Goal: Navigation & Orientation: Find specific page/section

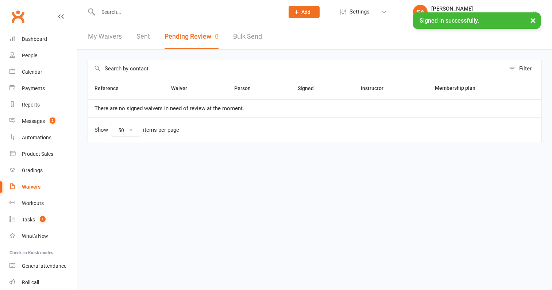
select select "50"
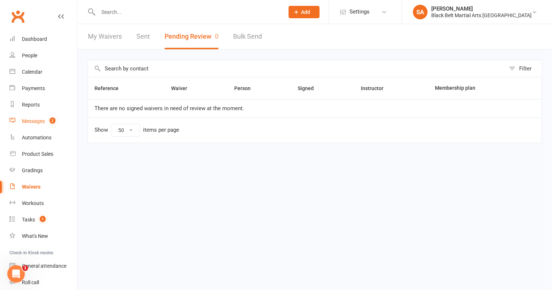
click at [31, 120] on div "Messages" at bounding box center [33, 121] width 23 height 6
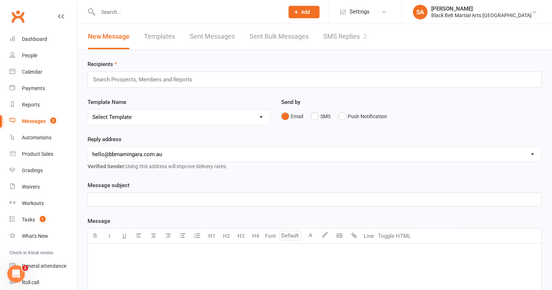
click at [335, 36] on link "SMS Replies 2" at bounding box center [345, 36] width 44 height 25
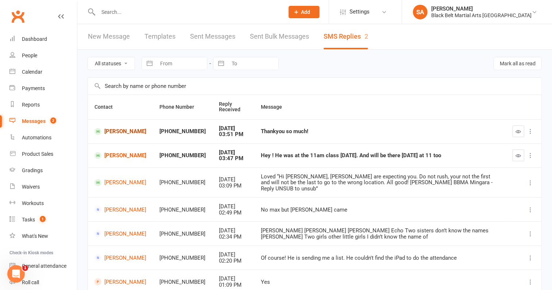
click at [108, 133] on link "[PERSON_NAME]" at bounding box center [120, 131] width 52 height 7
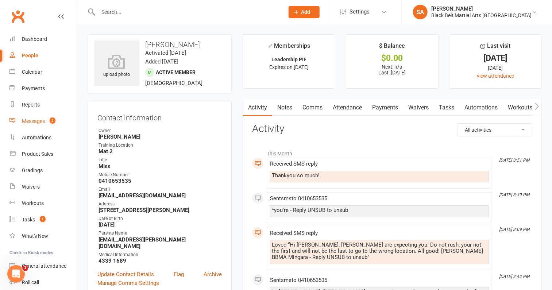
click at [33, 121] on div "Messages" at bounding box center [33, 121] width 23 height 6
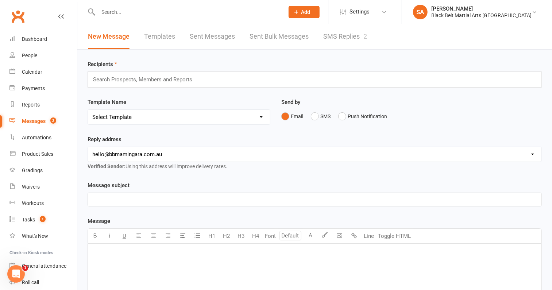
click at [341, 50] on div "Recipients Search Prospects, Members and Reports Template Name Select Template …" at bounding box center [314, 256] width 474 height 413
click at [341, 40] on link "SMS Replies 2" at bounding box center [345, 36] width 44 height 25
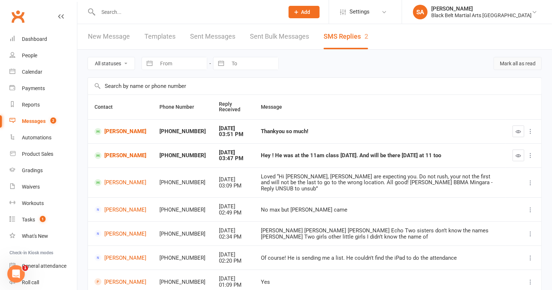
click at [521, 63] on button "Mark all as read" at bounding box center [517, 63] width 48 height 13
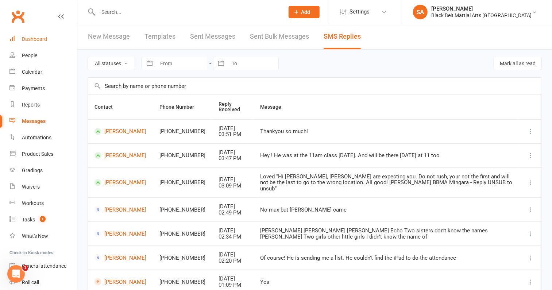
click at [27, 39] on div "Dashboard" at bounding box center [34, 39] width 25 height 6
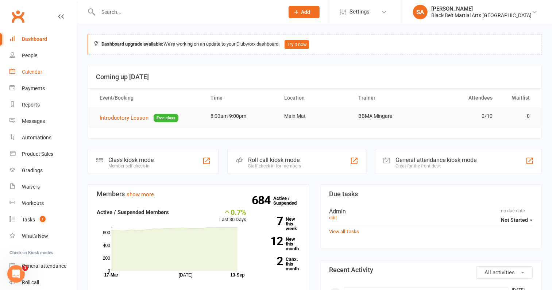
click at [28, 72] on div "Calendar" at bounding box center [32, 72] width 20 height 6
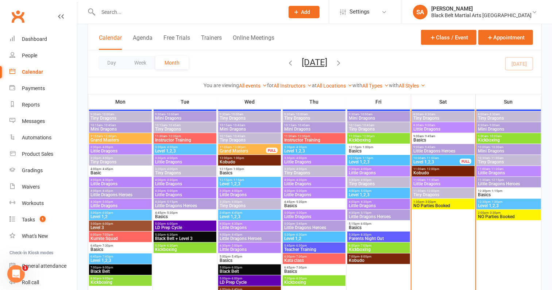
scroll to position [340, 0]
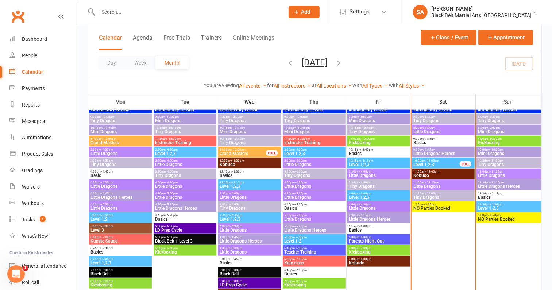
click at [455, 121] on span "Tiny Dragons" at bounding box center [443, 120] width 60 height 4
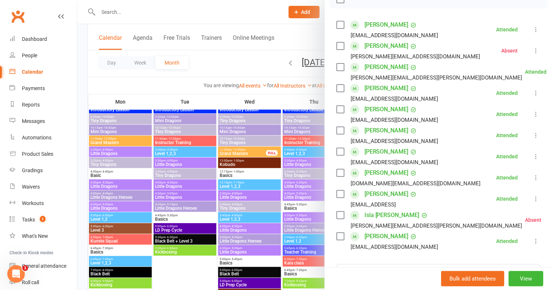
scroll to position [116, 0]
click at [286, 207] on div at bounding box center [314, 145] width 474 height 290
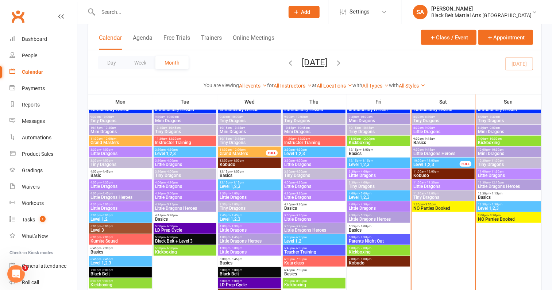
click at [427, 186] on span "Little Dragons" at bounding box center [443, 186] width 60 height 4
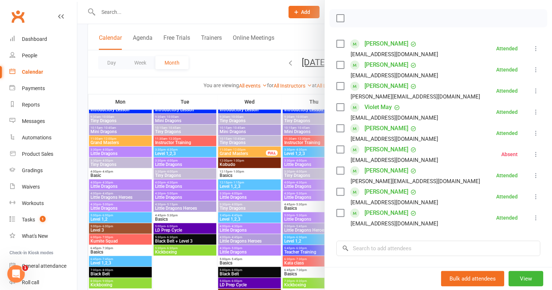
scroll to position [100, 0]
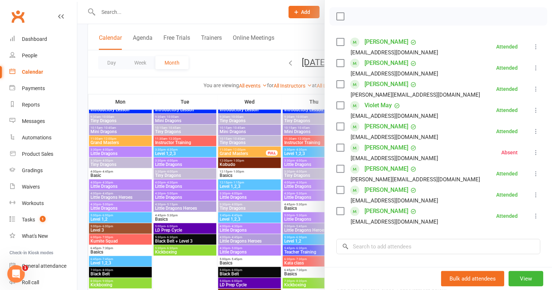
click at [307, 209] on div at bounding box center [314, 145] width 474 height 290
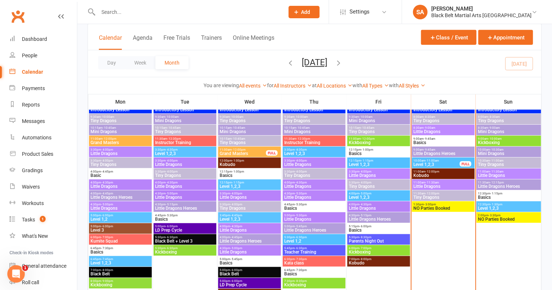
click at [428, 195] on span "Tiny Dragons" at bounding box center [443, 197] width 60 height 4
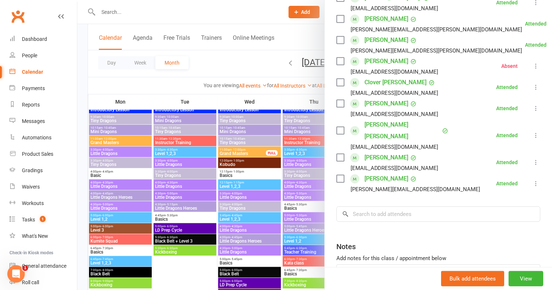
scroll to position [188, 0]
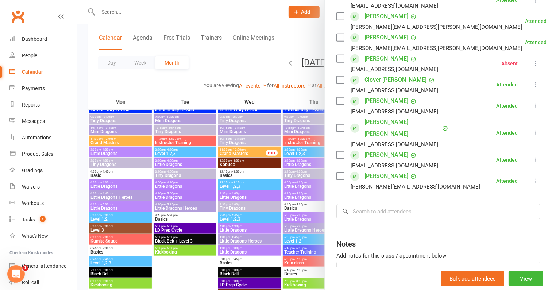
click at [277, 202] on div at bounding box center [314, 145] width 474 height 290
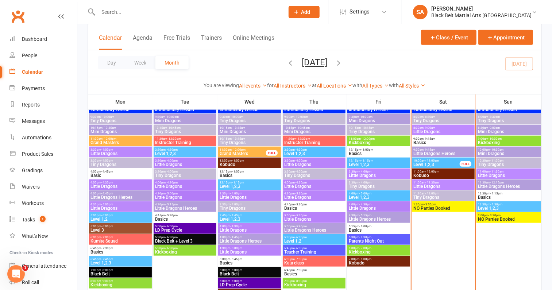
click at [442, 162] on span "Level 1,2,3" at bounding box center [436, 164] width 47 height 4
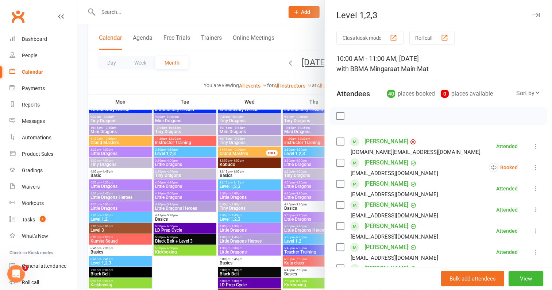
click at [278, 177] on div at bounding box center [314, 145] width 474 height 290
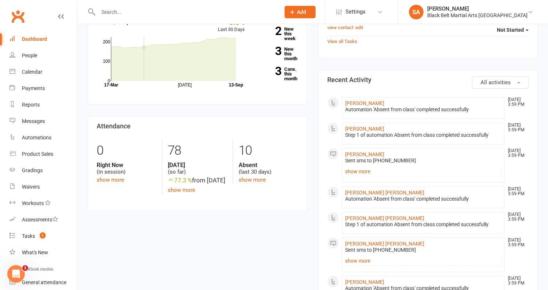
scroll to position [76, 0]
click at [33, 70] on div "Calendar" at bounding box center [32, 72] width 20 height 6
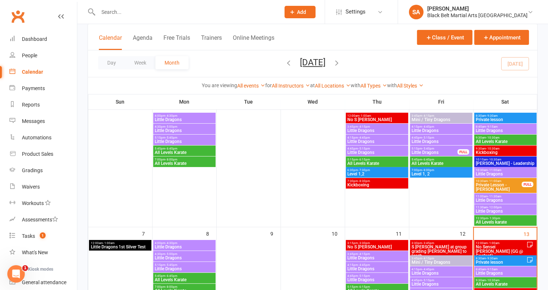
scroll to position [104, 0]
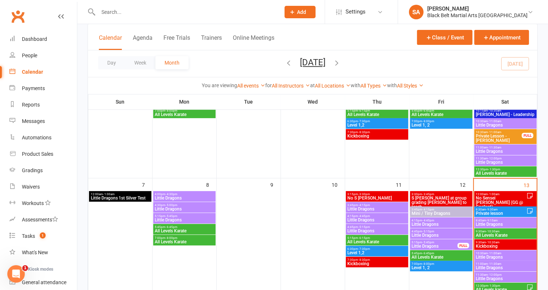
click at [446, 242] on span "5:15pm - 5:45pm" at bounding box center [434, 242] width 46 height 3
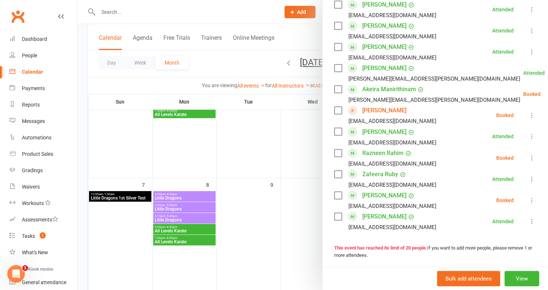
scroll to position [330, 0]
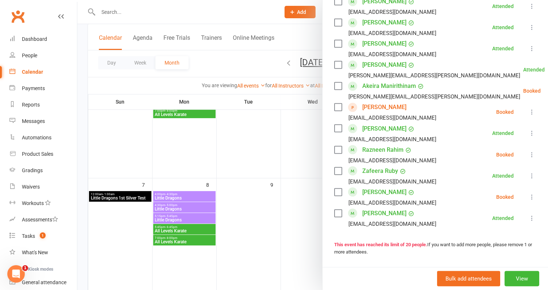
click at [293, 213] on div at bounding box center [312, 145] width 470 height 290
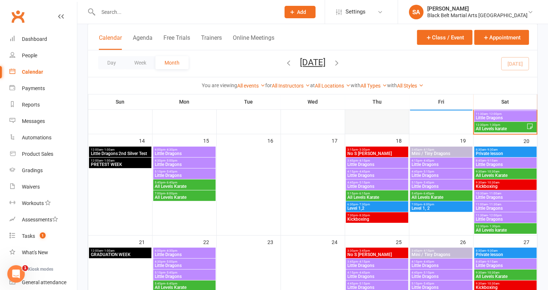
scroll to position [262, 0]
